Goal: Check status: Check status

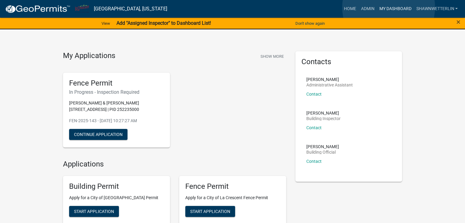
click at [389, 7] on link "My Dashboard" at bounding box center [395, 9] width 37 height 12
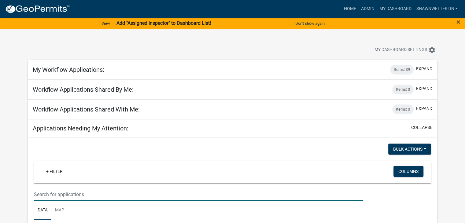
click at [48, 193] on input "text" at bounding box center [198, 194] width 329 height 13
type input "1017 [PERSON_NAME]"
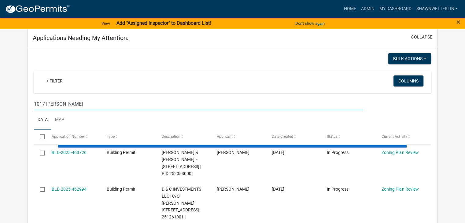
scroll to position [92, 0]
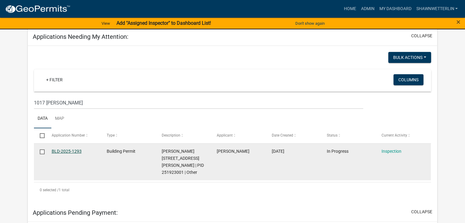
click at [72, 151] on link "BLD-2025-1293" at bounding box center [67, 151] width 30 height 5
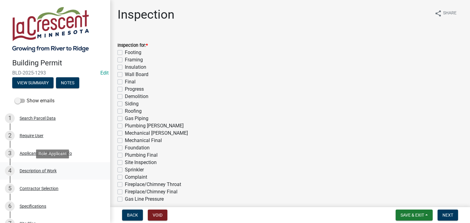
click at [51, 171] on div "Description of Work" at bounding box center [38, 171] width 37 height 4
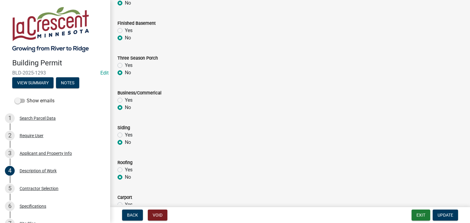
scroll to position [307, 0]
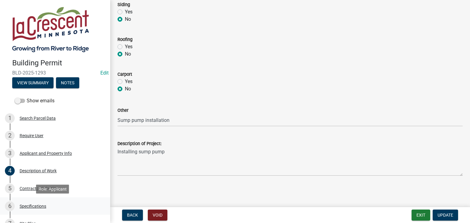
click at [33, 204] on div "Specifications" at bounding box center [33, 206] width 27 height 4
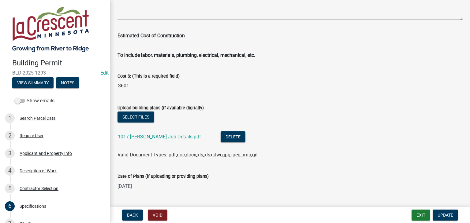
scroll to position [1069, 0]
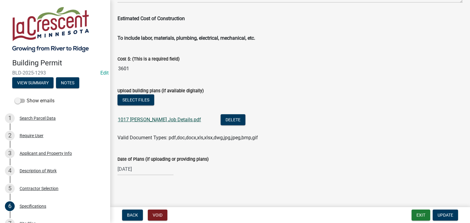
click at [176, 118] on link "1017 [PERSON_NAME] Job Details.pdf" at bounding box center [159, 120] width 83 height 6
